Goal: Information Seeking & Learning: Find specific fact

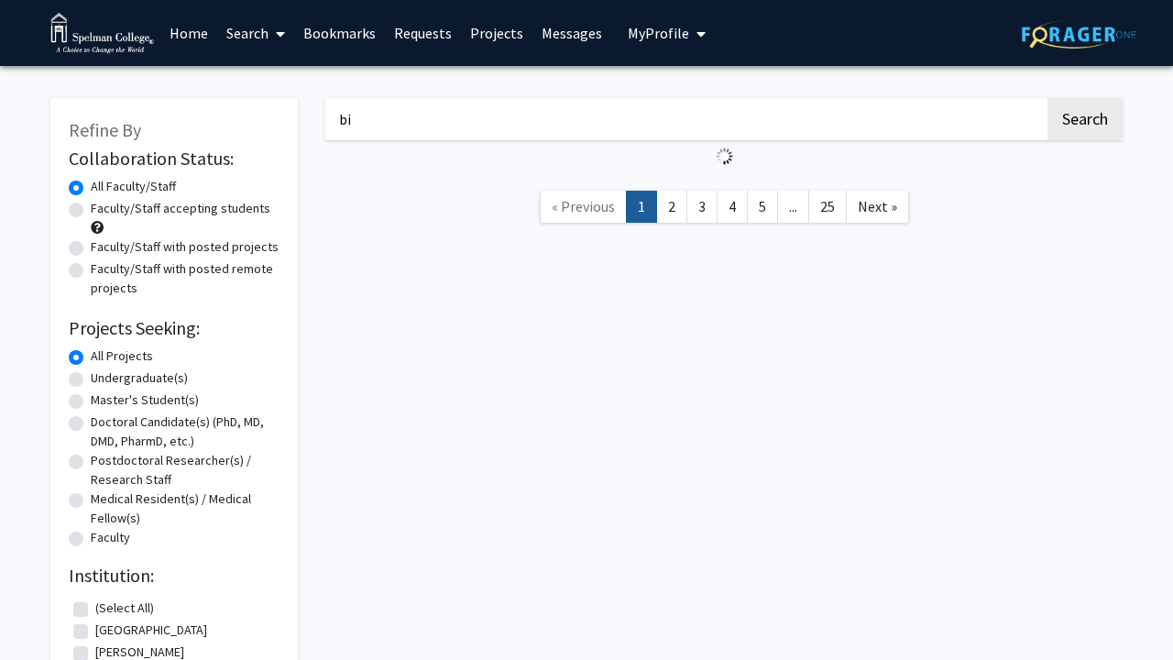
type input "b"
type input "c"
click at [184, 35] on link "Home" at bounding box center [188, 33] width 57 height 64
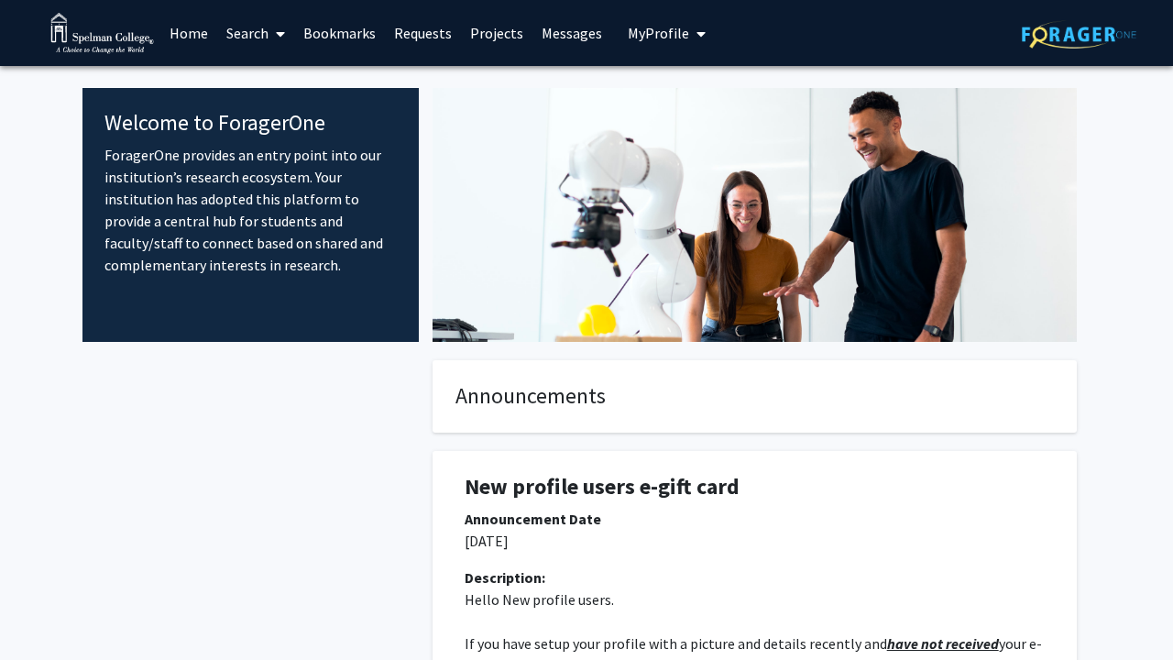
click at [245, 30] on link "Search" at bounding box center [255, 33] width 77 height 64
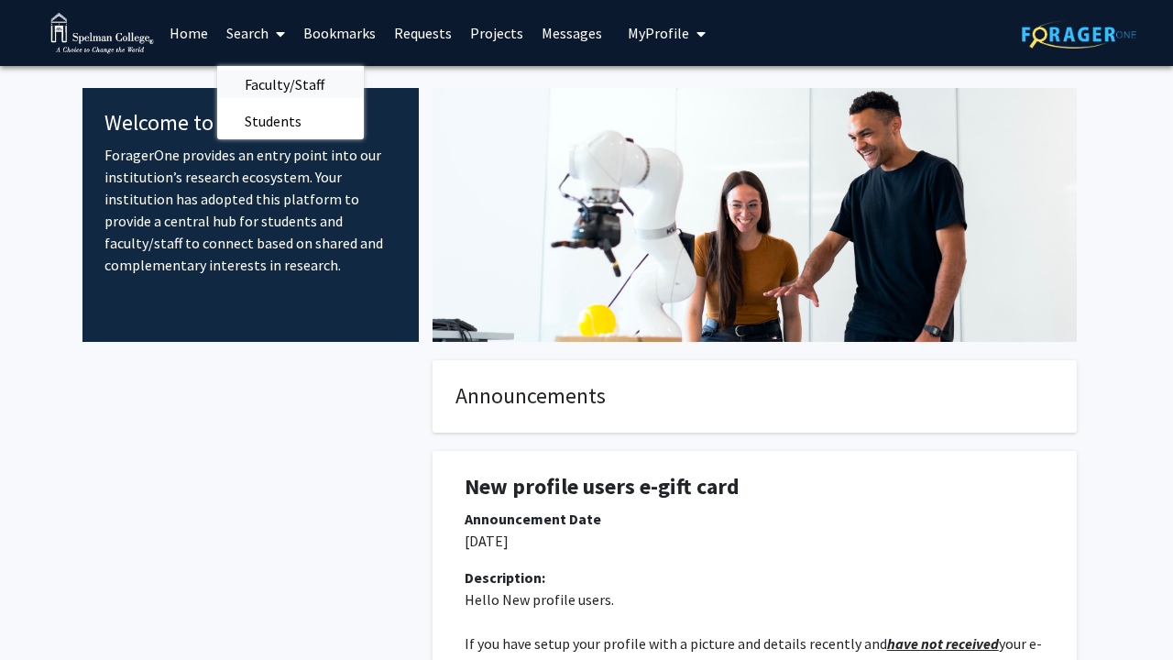
click at [275, 87] on span "Faculty/Staff" at bounding box center [284, 84] width 135 height 37
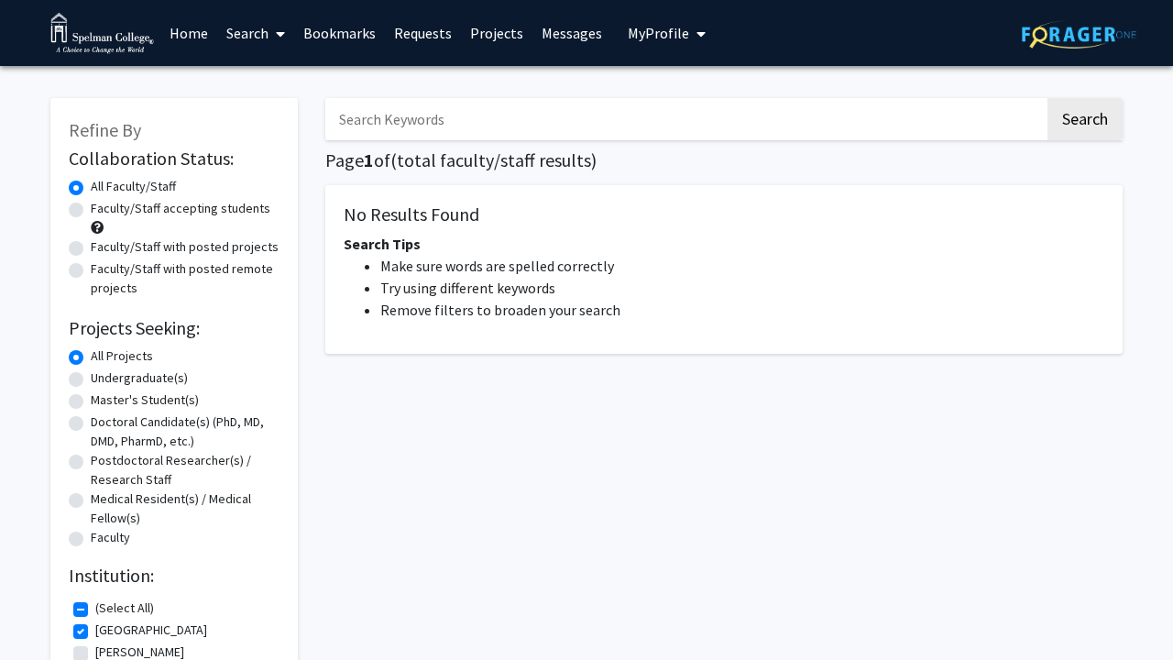
click at [422, 138] on input "Search Keywords" at bounding box center [685, 119] width 720 height 42
type input "comestic"
click at [1084, 122] on button "Search" at bounding box center [1085, 119] width 75 height 42
checkbox input "false"
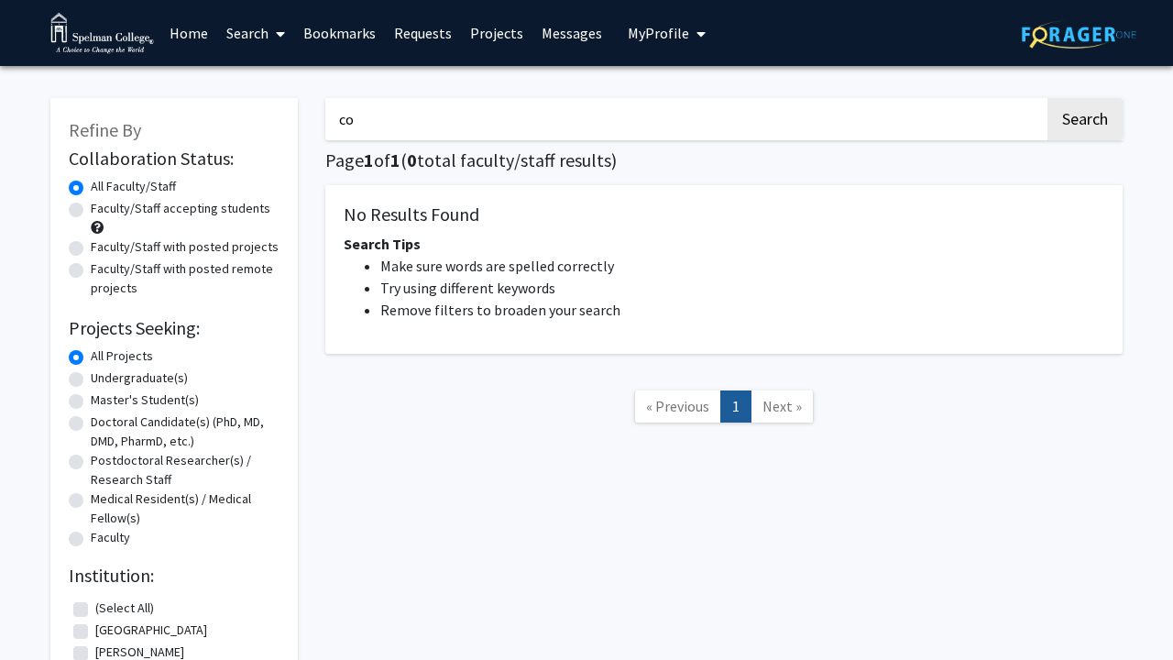
type input "c"
click at [239, 209] on label "Faculty/Staff accepting students" at bounding box center [181, 208] width 180 height 19
click at [103, 209] on input "Faculty/Staff accepting students" at bounding box center [97, 205] width 12 height 12
radio input "true"
click at [494, 133] on input "Search Keywords" at bounding box center [685, 119] width 720 height 42
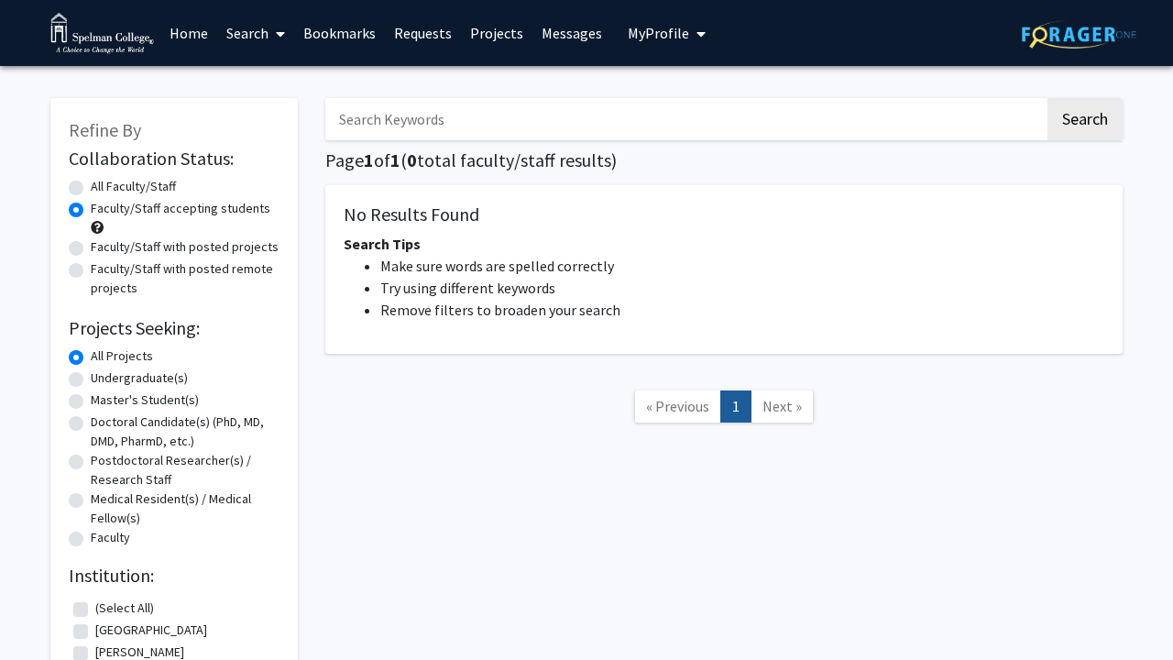
type input "b"
type input "c"
type input "biology"
click at [1084, 122] on button "Search" at bounding box center [1085, 119] width 75 height 42
radio input "true"
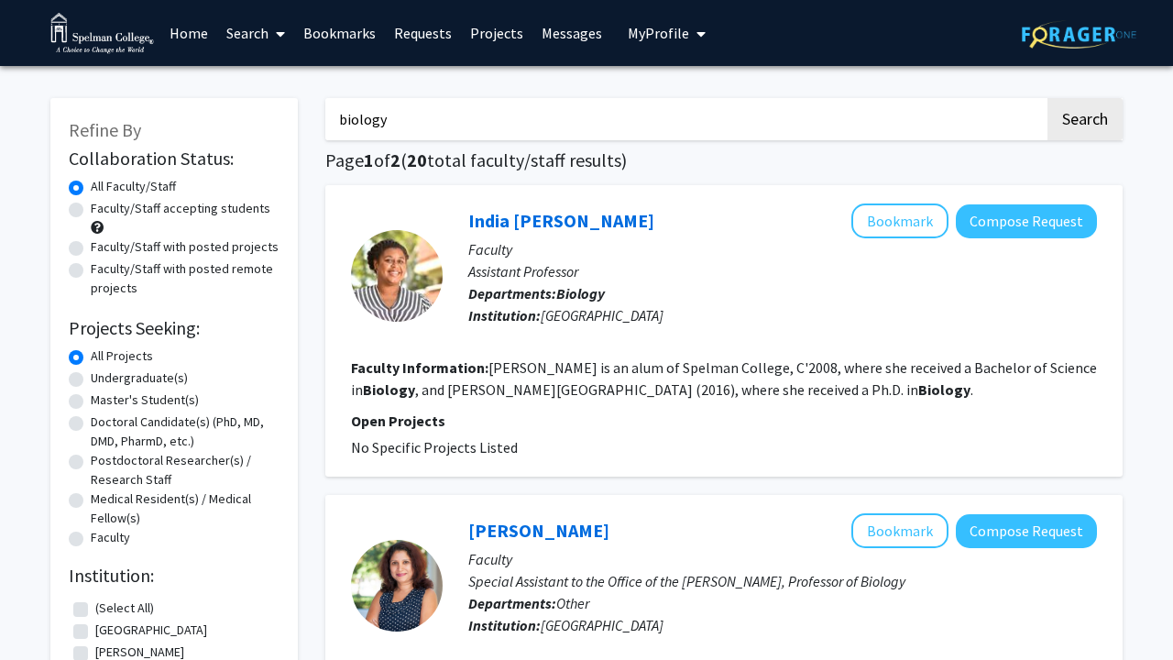
drag, startPoint x: 807, startPoint y: 28, endPoint x: 714, endPoint y: 203, distance: 198.0
click at [714, 203] on div "[PERSON_NAME] Bookmark Compose Request Faculty Assistant Professor Departments:…" at bounding box center [723, 330] width 797 height 291
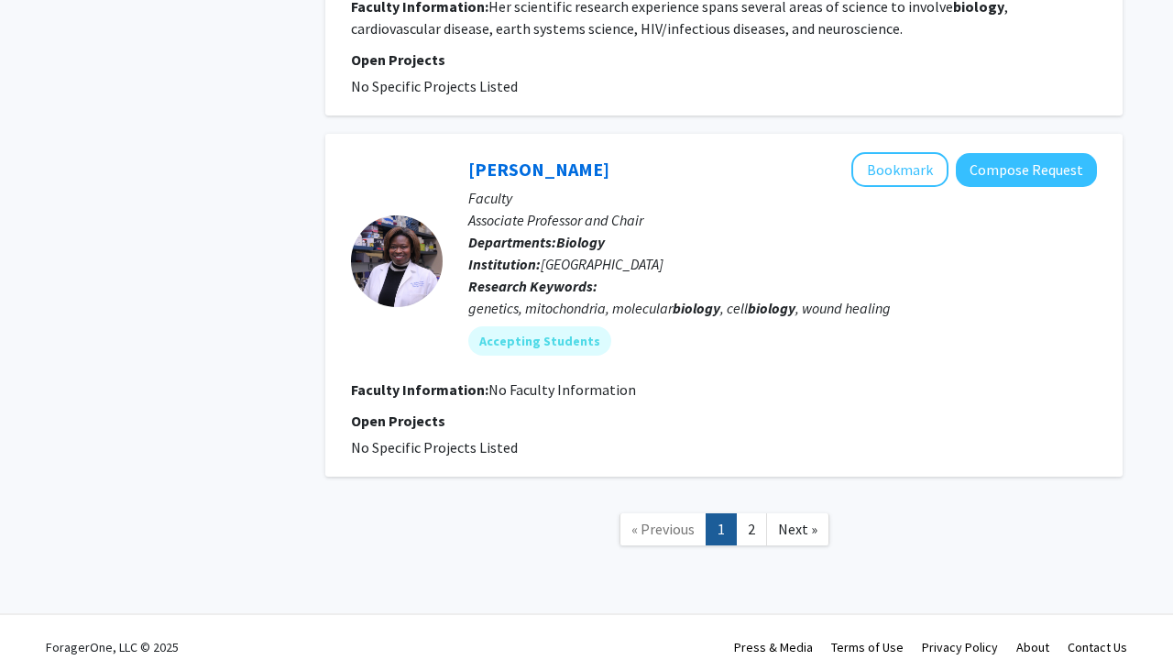
scroll to position [2912, 0]
click at [747, 514] on link "2" at bounding box center [751, 530] width 31 height 32
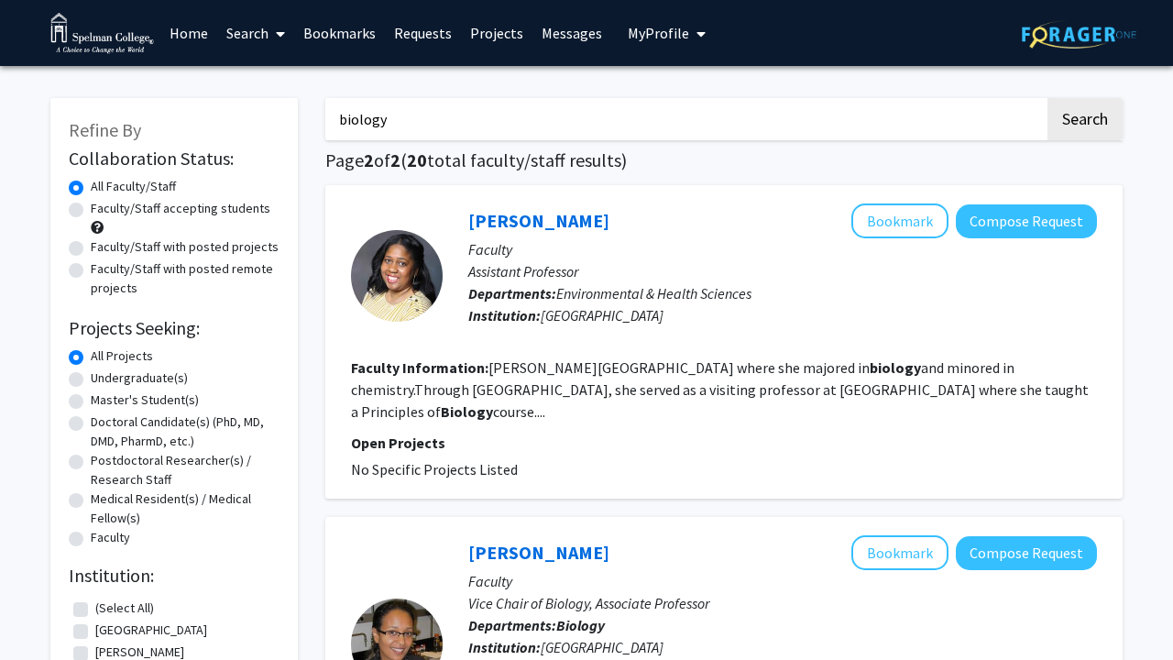
drag, startPoint x: 417, startPoint y: 133, endPoint x: 331, endPoint y: 117, distance: 87.6
click at [329, 117] on input "biology" at bounding box center [685, 119] width 720 height 42
click at [526, 115] on input "Search Keywords" at bounding box center [685, 119] width 720 height 42
paste input "[PERSON_NAME], Ph.D."
type input "[PERSON_NAME], Ph.D."
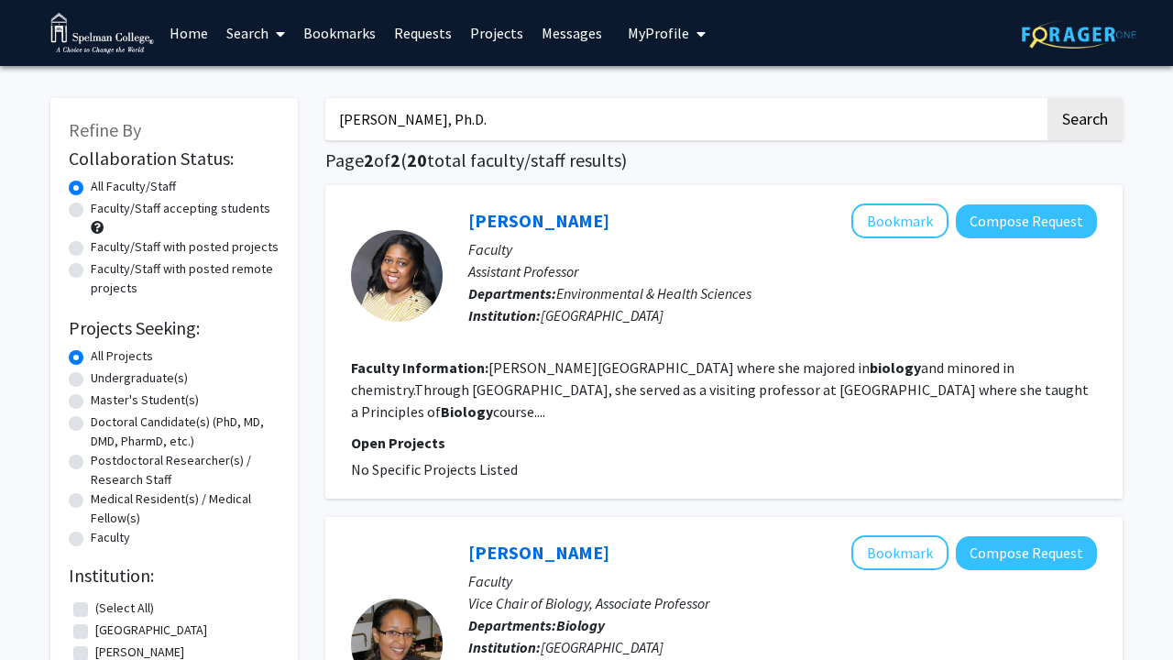
click at [1084, 122] on button "Search" at bounding box center [1085, 119] width 75 height 42
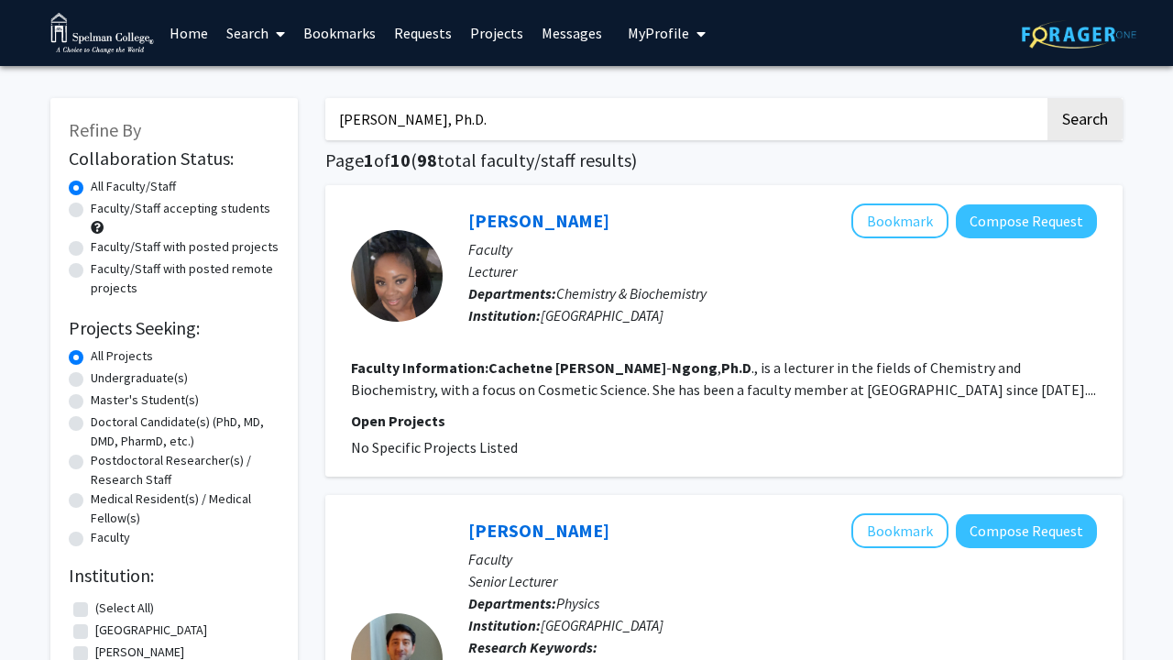
click at [806, 423] on p "Open Projects" at bounding box center [724, 421] width 746 height 22
click at [1087, 126] on button "Search" at bounding box center [1085, 119] width 75 height 42
click at [806, 112] on input "[PERSON_NAME], Ph.D." at bounding box center [685, 119] width 720 height 42
drag, startPoint x: 806, startPoint y: 112, endPoint x: 580, endPoint y: 132, distance: 226.4
click at [580, 132] on input "[PERSON_NAME], Ph.D." at bounding box center [685, 119] width 720 height 42
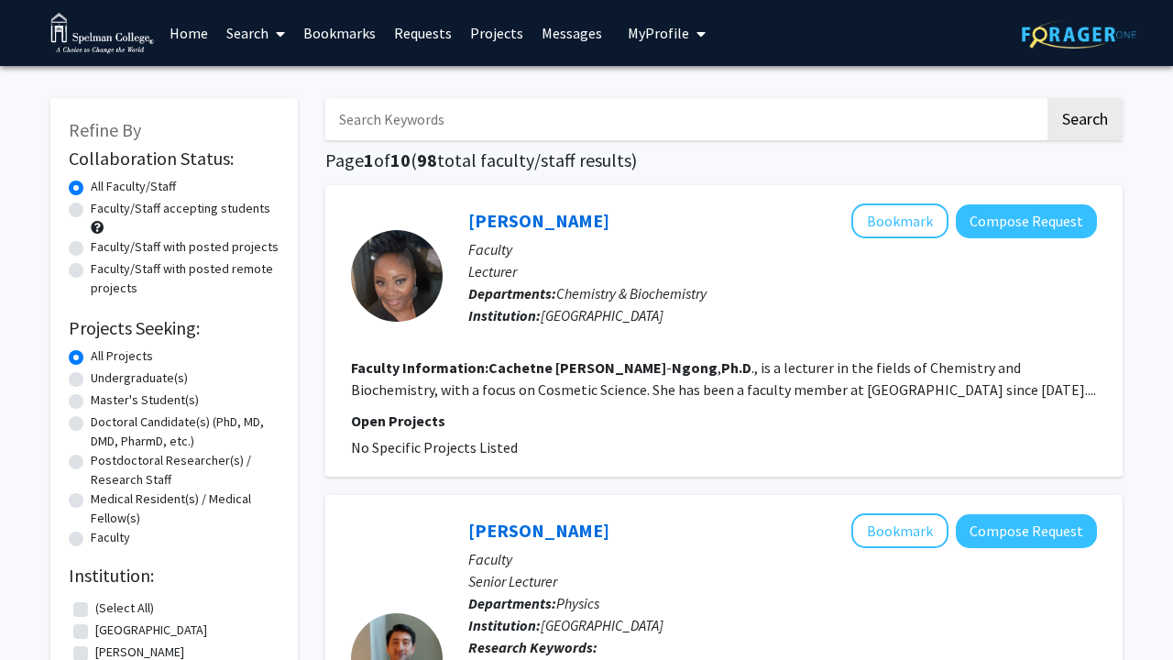
paste input "[PERSON_NAME]"
click at [1084, 122] on button "Search" at bounding box center [1085, 119] width 75 height 42
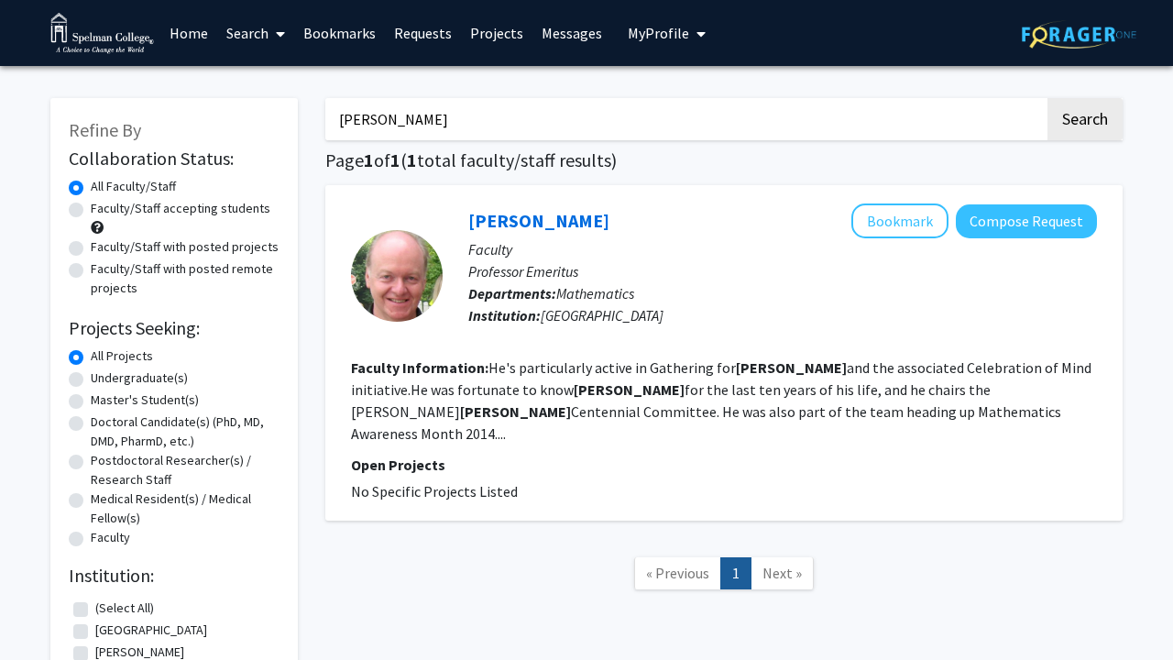
click at [370, 123] on input "[PERSON_NAME]" at bounding box center [685, 119] width 720 height 42
click at [1084, 122] on button "Search" at bounding box center [1085, 119] width 75 height 42
click at [511, 106] on input "[PERSON_NAME]" at bounding box center [685, 119] width 720 height 42
click at [505, 131] on input "[PERSON_NAME]" at bounding box center [685, 119] width 720 height 42
click at [374, 125] on input "[PERSON_NAME]" at bounding box center [685, 119] width 720 height 42
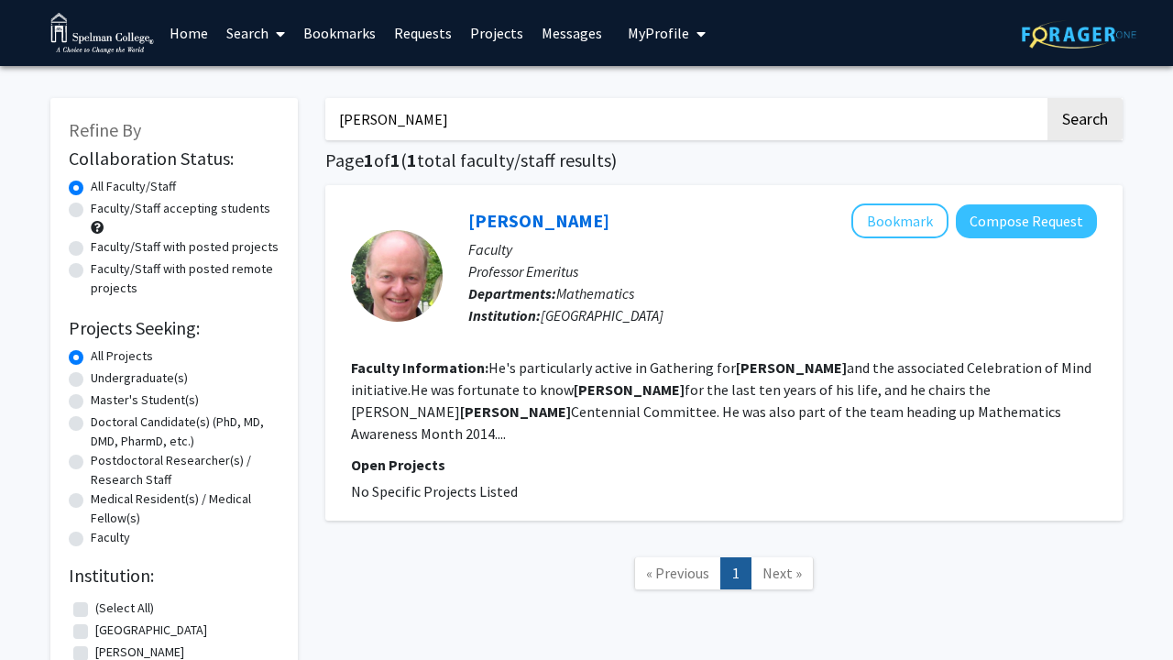
click at [410, 122] on input "[PERSON_NAME]" at bounding box center [685, 119] width 720 height 42
type input "[PERSON_NAME]"
click at [1084, 122] on button "Search" at bounding box center [1085, 119] width 75 height 42
click at [158, 387] on label "Undergraduate(s)" at bounding box center [139, 377] width 97 height 19
click at [103, 380] on input "Undergraduate(s)" at bounding box center [97, 374] width 12 height 12
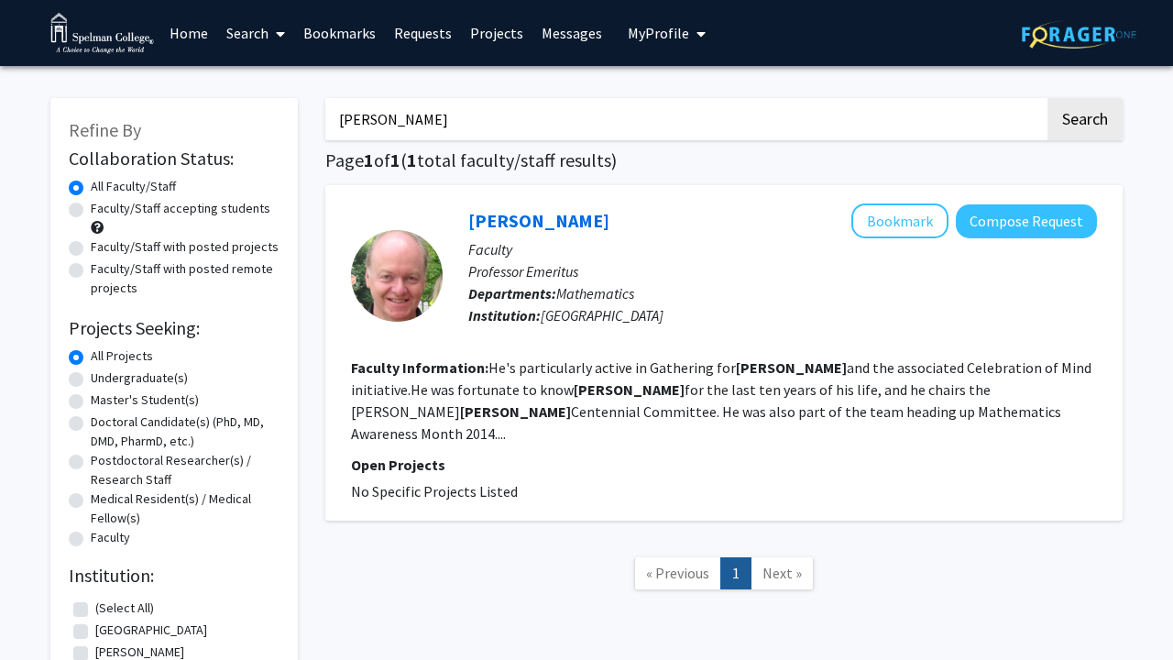
radio input "true"
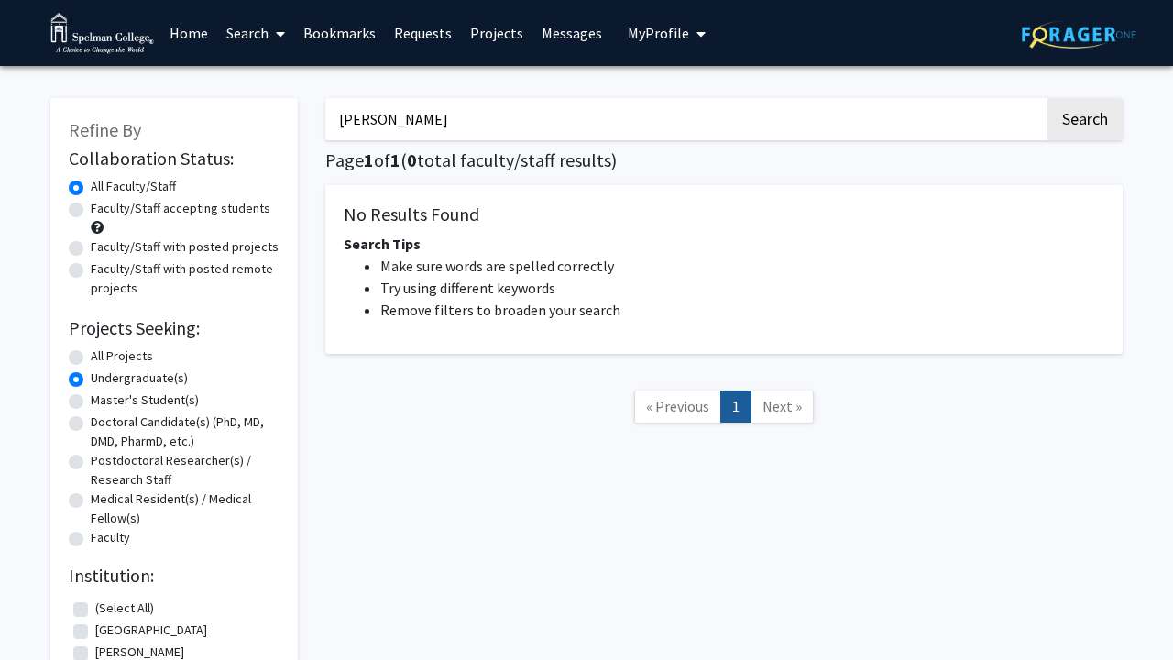
click at [151, 257] on label "Faculty/Staff with posted projects" at bounding box center [185, 246] width 188 height 19
click at [103, 249] on input "Faculty/Staff with posted projects" at bounding box center [97, 243] width 12 height 12
radio input "true"
click at [156, 196] on label "All Faculty/Staff" at bounding box center [133, 186] width 85 height 19
click at [103, 189] on input "All Faculty/Staff" at bounding box center [97, 183] width 12 height 12
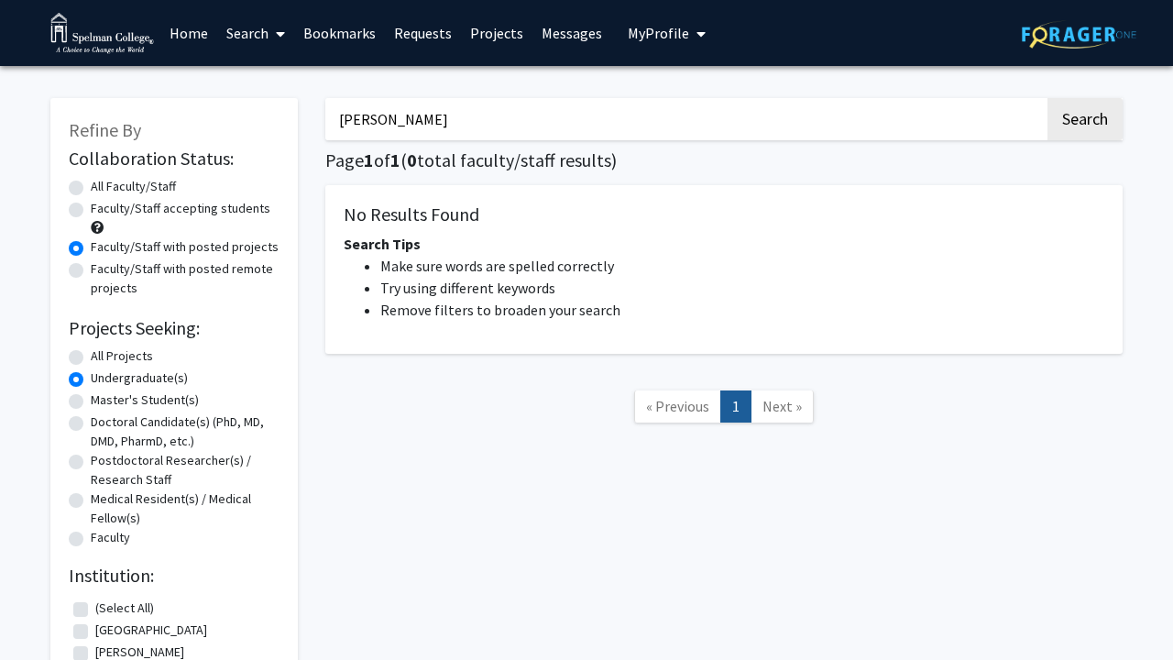
radio input "true"
click at [156, 203] on label "Faculty/Staff accepting students" at bounding box center [181, 208] width 180 height 19
click at [103, 203] on input "Faculty/Staff accepting students" at bounding box center [97, 205] width 12 height 12
radio input "true"
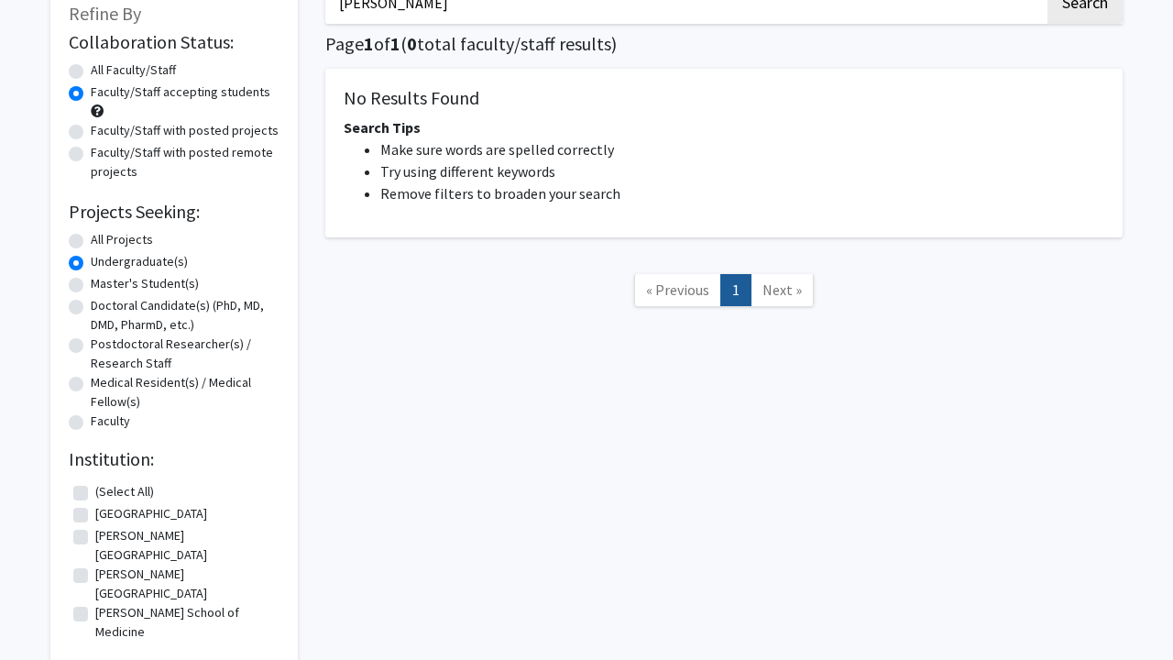
scroll to position [148, 0]
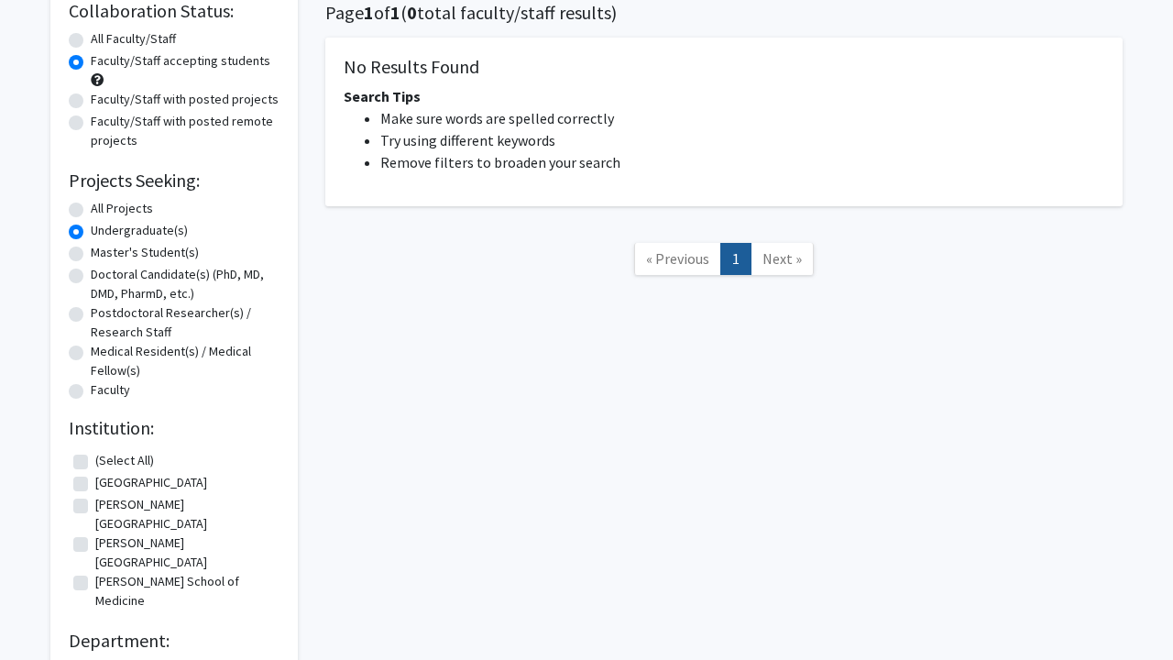
click at [138, 481] on label "[GEOGRAPHIC_DATA]" at bounding box center [151, 482] width 112 height 19
click at [107, 481] on input "[GEOGRAPHIC_DATA]" at bounding box center [101, 479] width 12 height 12
checkbox input "true"
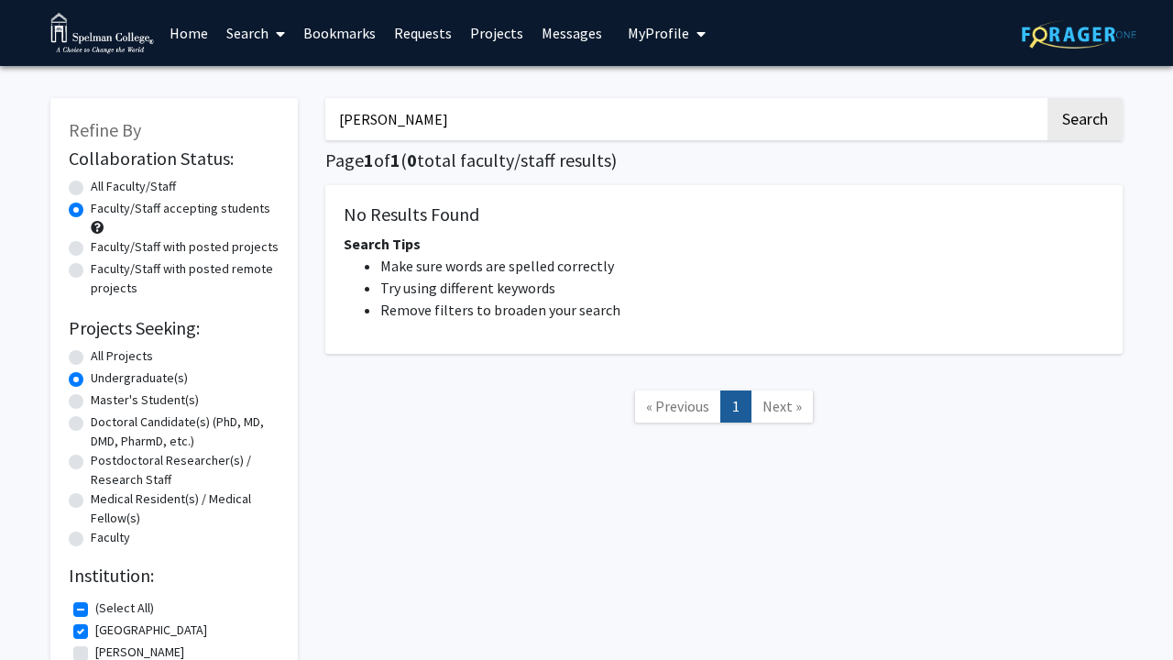
click at [91, 379] on label "Undergraduate(s)" at bounding box center [139, 377] width 97 height 19
click at [91, 379] on input "Undergraduate(s)" at bounding box center [97, 374] width 12 height 12
click at [91, 183] on label "All Faculty/Staff" at bounding box center [133, 186] width 85 height 19
click at [91, 183] on input "All Faculty/Staff" at bounding box center [97, 183] width 12 height 12
radio input "true"
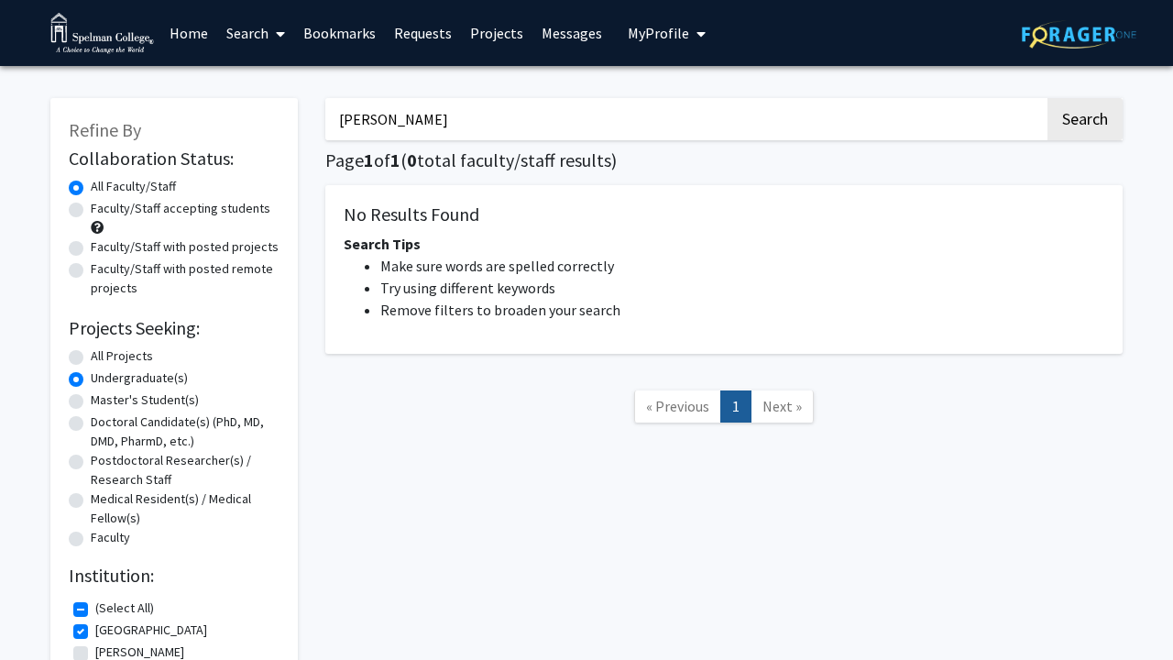
click at [91, 357] on label "All Projects" at bounding box center [122, 355] width 62 height 19
click at [91, 357] on input "All Projects" at bounding box center [97, 352] width 12 height 12
radio input "true"
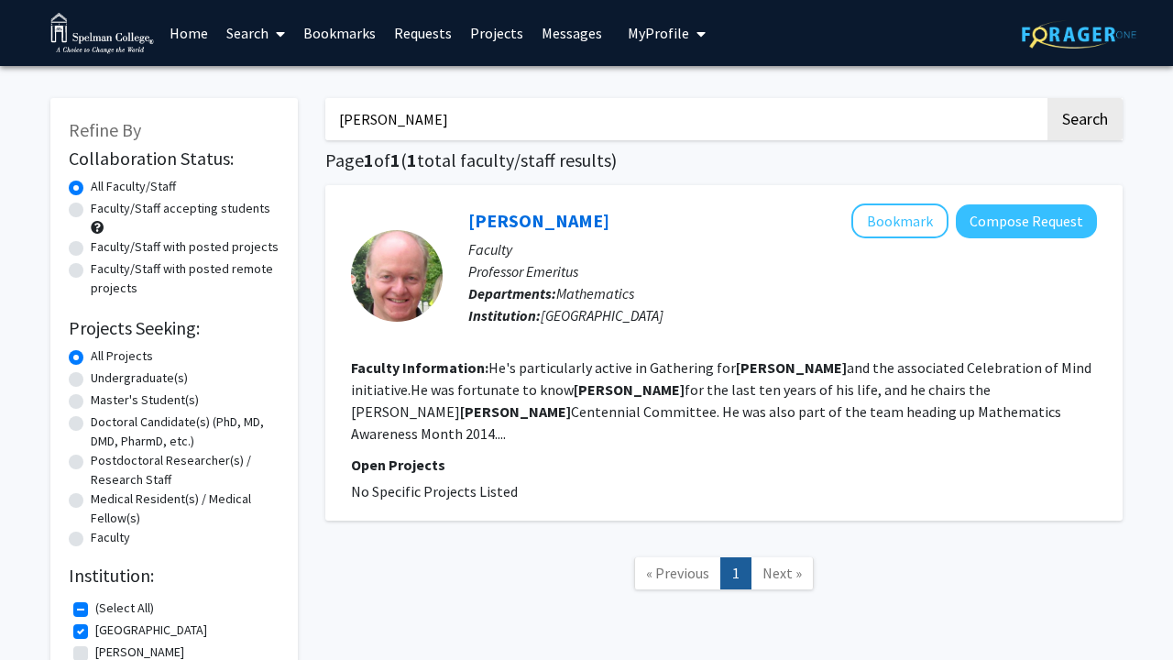
click at [775, 564] on span "Next »" at bounding box center [782, 573] width 39 height 18
click at [1058, 128] on button "Search" at bounding box center [1085, 119] width 75 height 42
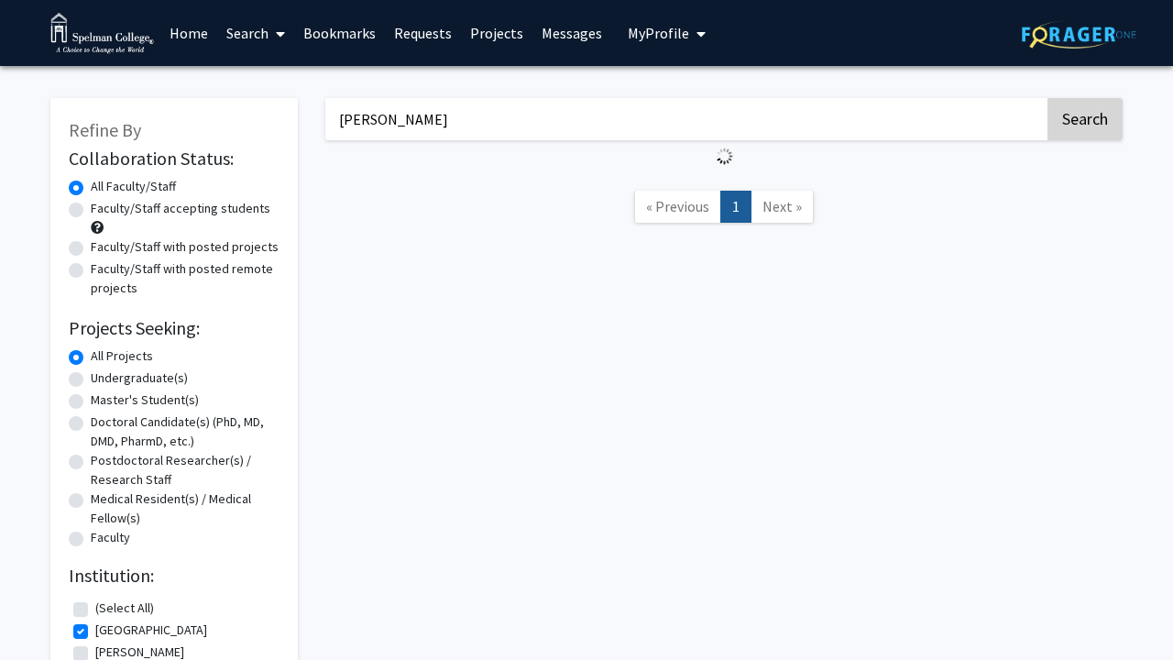
checkbox input "false"
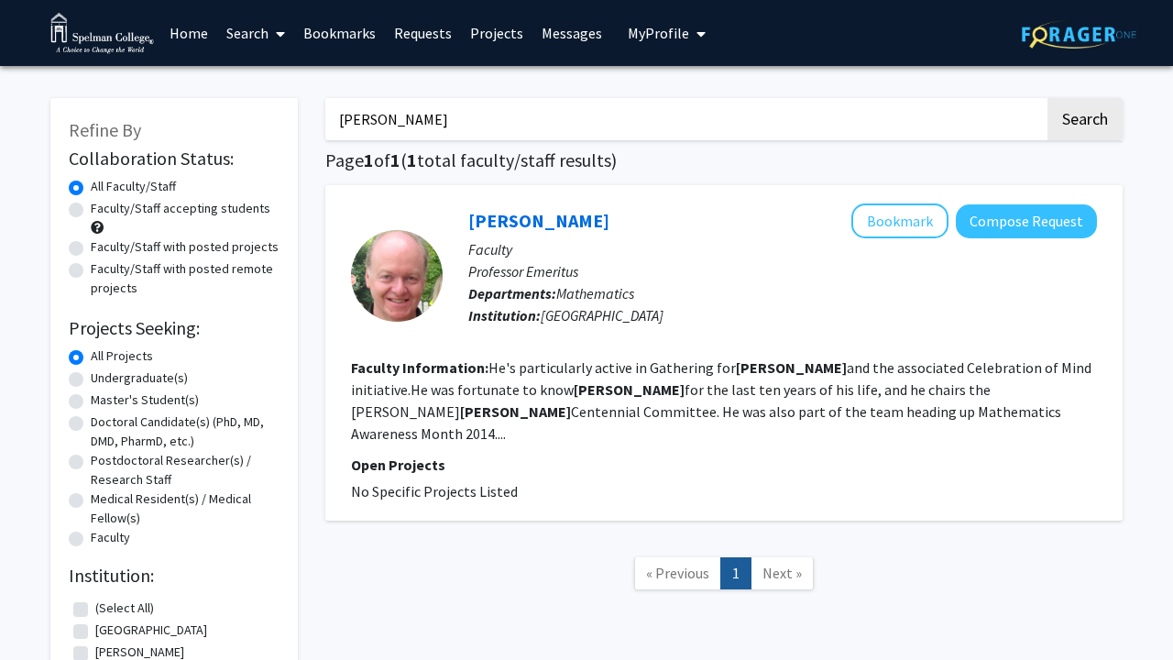
drag, startPoint x: 754, startPoint y: 108, endPoint x: 522, endPoint y: 147, distance: 236.0
click at [522, 147] on div "[PERSON_NAME] Search Page 1 of 1 ( 1 total faculty/staff results) [PERSON_NAME]…" at bounding box center [724, 468] width 825 height 776
paste input "[PERSON_NAME], Ph.D."
click at [1084, 122] on button "Search" at bounding box center [1085, 119] width 75 height 42
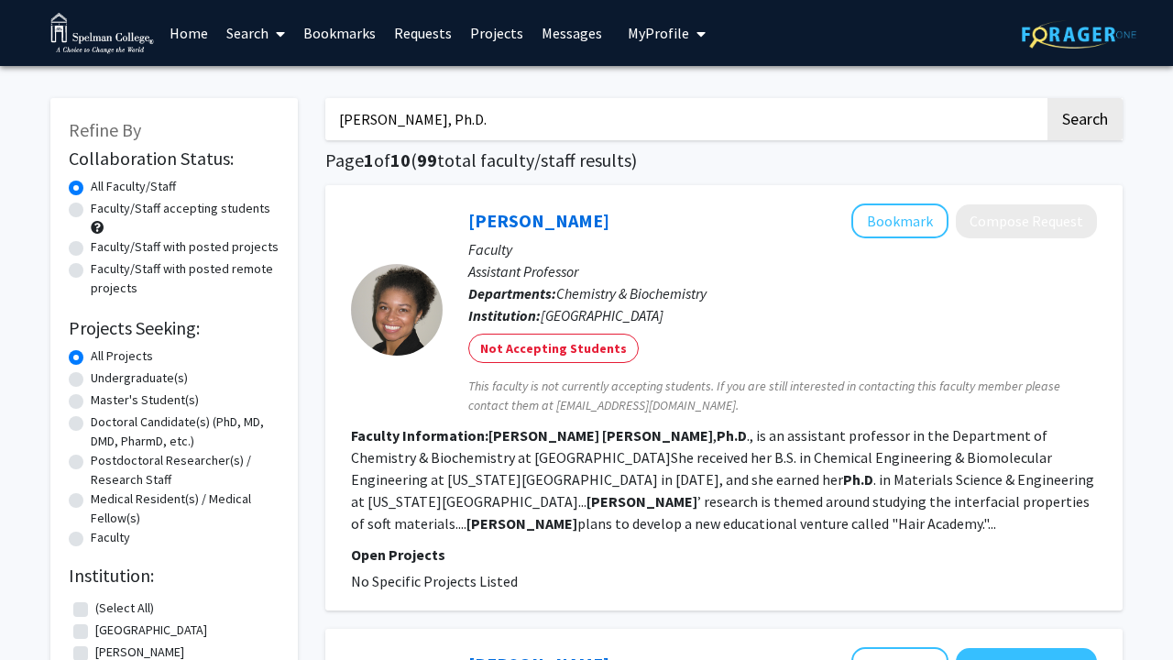
drag, startPoint x: 588, startPoint y: 111, endPoint x: 531, endPoint y: 129, distance: 59.7
click at [531, 129] on input "[PERSON_NAME], Ph.D." at bounding box center [685, 119] width 720 height 42
paste input "arisela De [PERSON_NAME]"
type input "[PERSON_NAME] [PERSON_NAME], Ph.D."
click at [1084, 122] on button "Search" at bounding box center [1085, 119] width 75 height 42
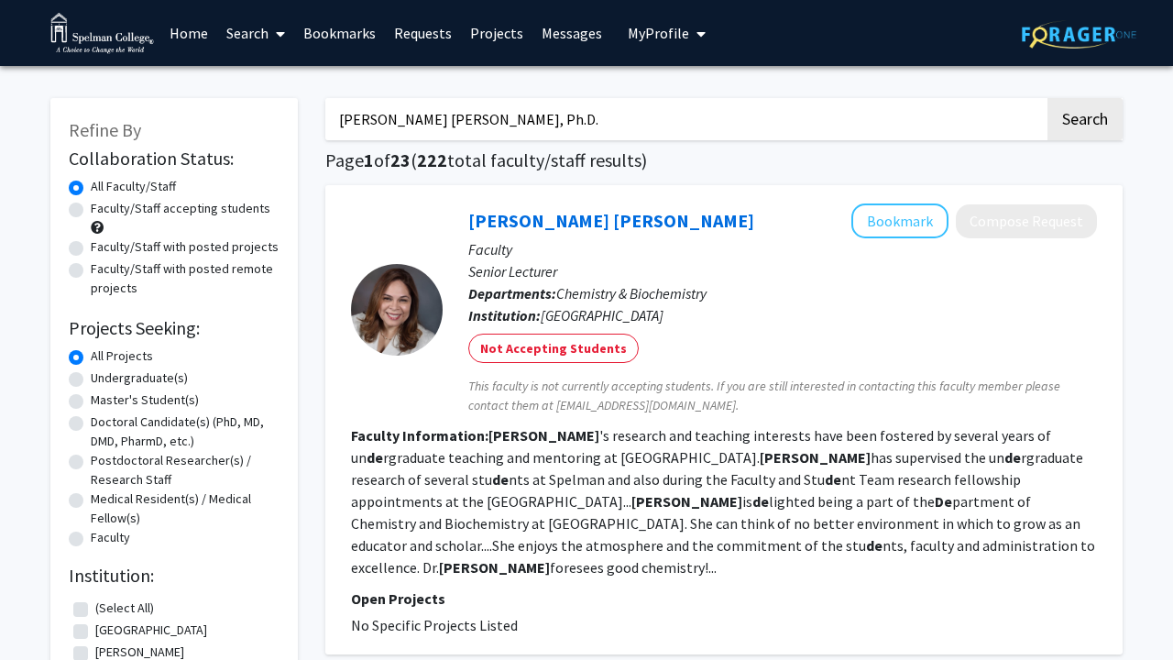
click at [758, 152] on h1 "Page 1 of 23 ( 222 total faculty/staff results)" at bounding box center [723, 160] width 797 height 22
drag, startPoint x: 735, startPoint y: 116, endPoint x: 273, endPoint y: 120, distance: 462.0
paste input "[PERSON_NAME], Ph.D."
type input "[PERSON_NAME], Ph.D."
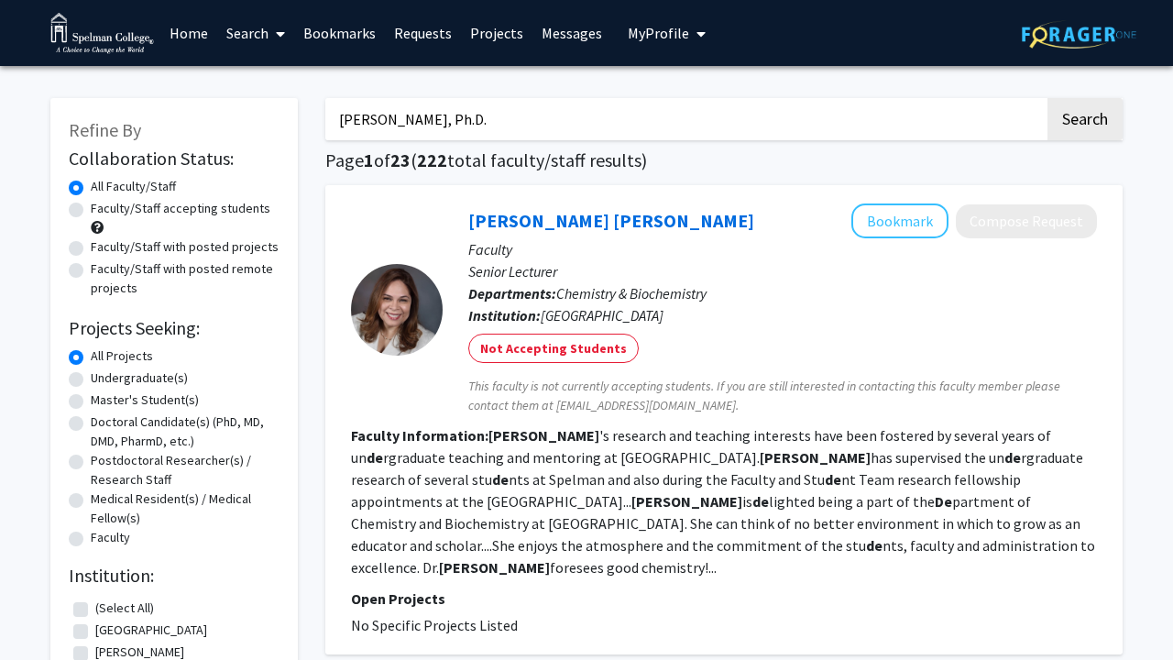
click at [1084, 122] on button "Search" at bounding box center [1085, 119] width 75 height 42
